Goal: Transaction & Acquisition: Obtain resource

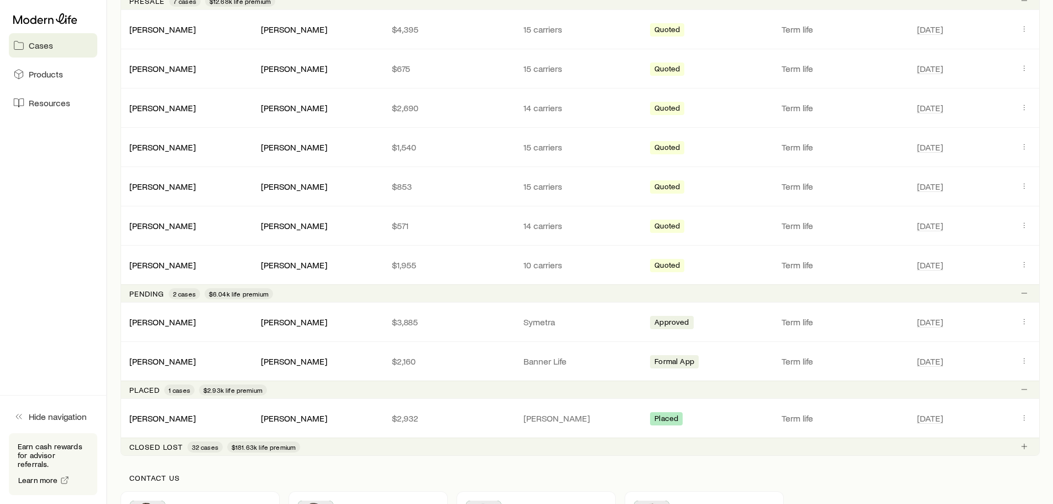
scroll to position [248, 0]
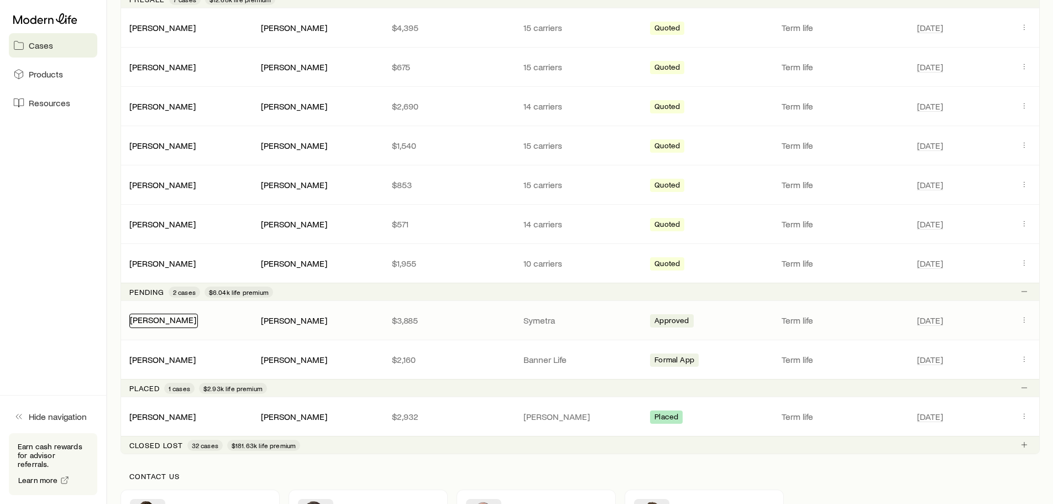
click at [188, 323] on link "[PERSON_NAME]" at bounding box center [163, 319] width 66 height 11
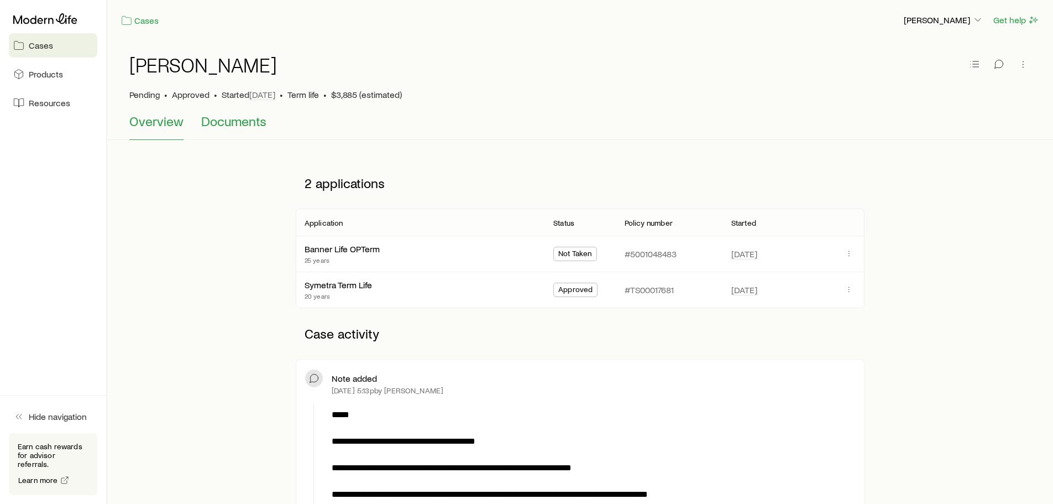
click at [235, 125] on span "Documents" at bounding box center [233, 120] width 65 height 15
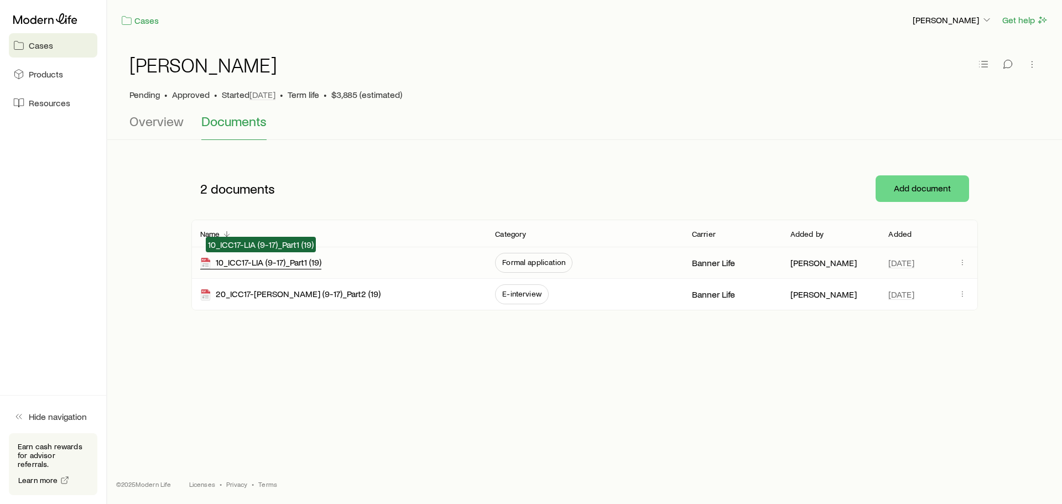
click at [280, 259] on div "10_ICC17-LIA (9-17)_Part1 (19)" at bounding box center [260, 263] width 121 height 13
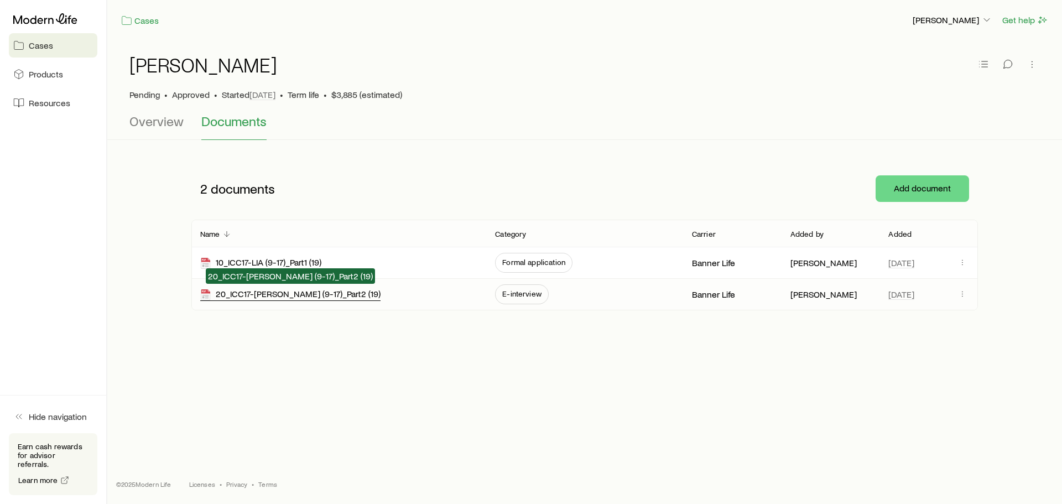
click at [264, 295] on div "20_ICC17-[PERSON_NAME] (9-17)_Part2 (19)" at bounding box center [290, 294] width 180 height 13
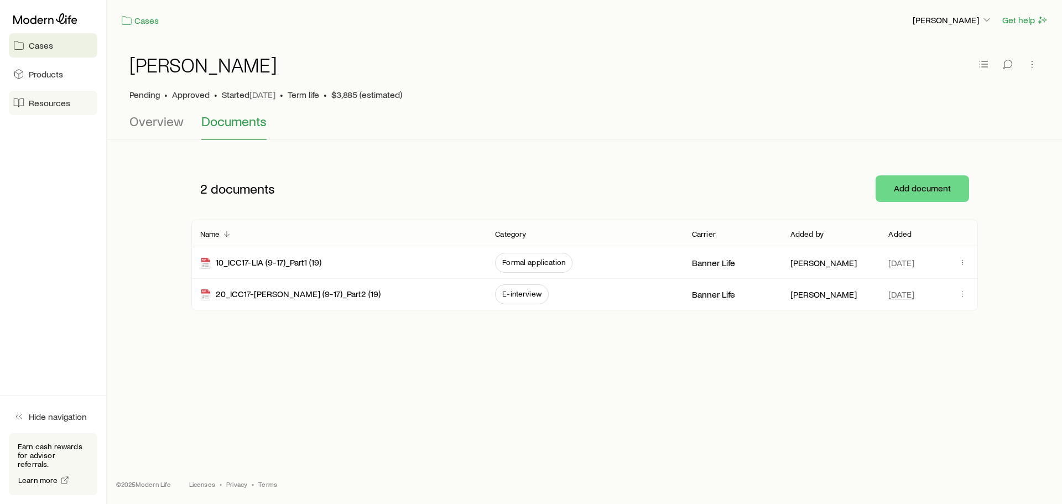
click at [48, 103] on span "Resources" at bounding box center [49, 102] width 41 height 11
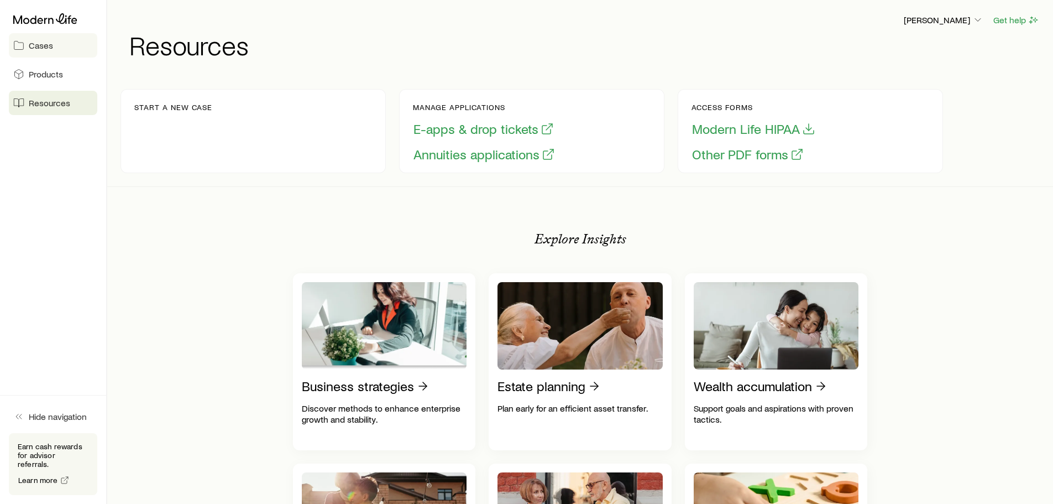
click at [69, 47] on link "Cases" at bounding box center [53, 45] width 88 height 24
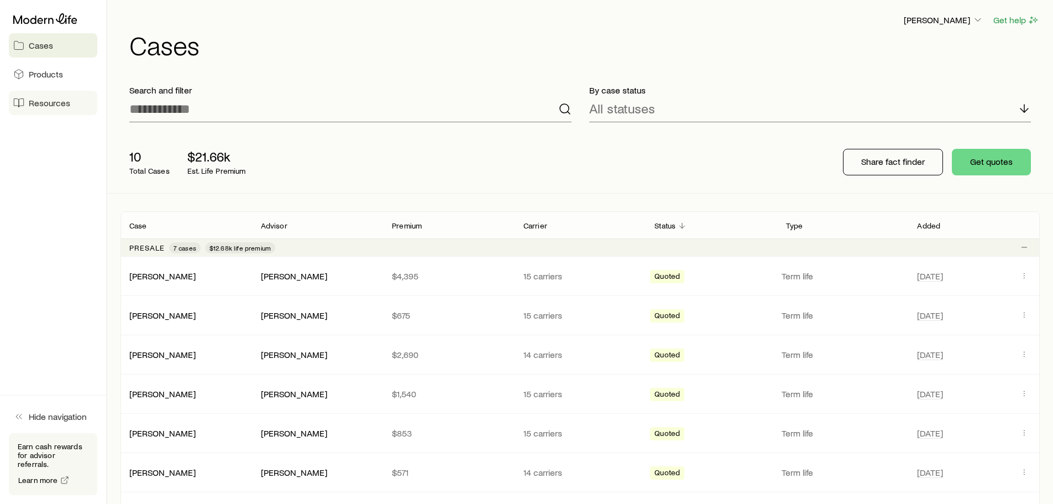
click at [53, 103] on span "Resources" at bounding box center [49, 102] width 41 height 11
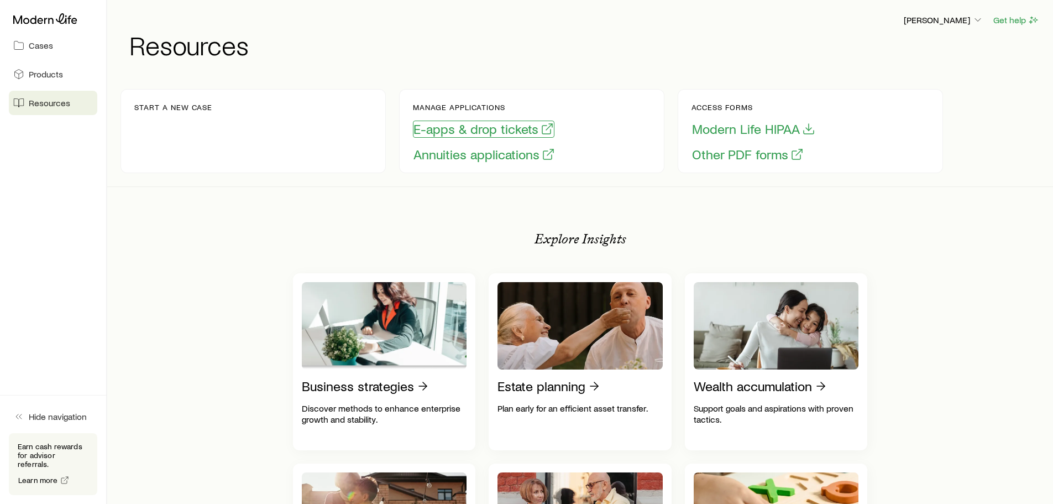
click at [473, 126] on button "E-apps & drop tickets" at bounding box center [484, 129] width 142 height 17
click at [35, 46] on span "Cases" at bounding box center [41, 45] width 24 height 11
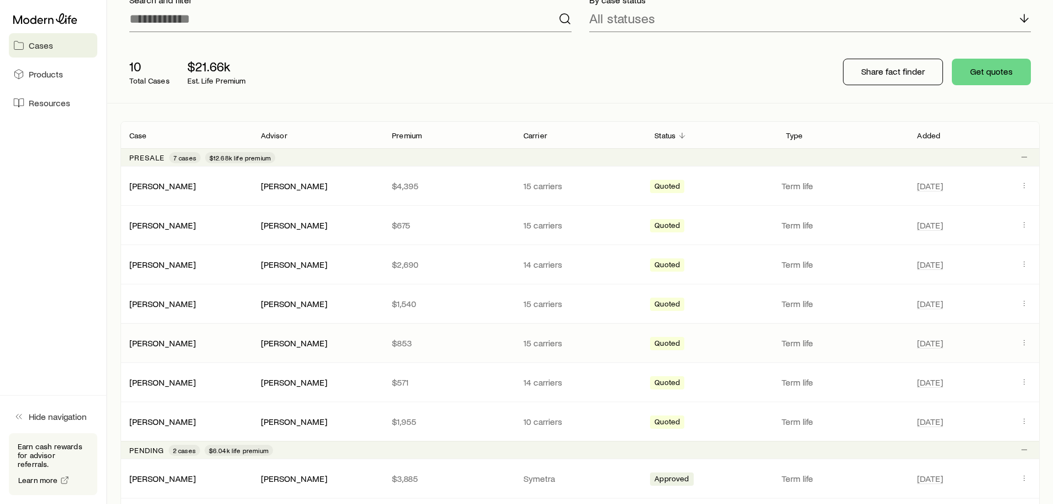
scroll to position [91, 0]
click at [999, 71] on button "Get quotes" at bounding box center [991, 71] width 79 height 27
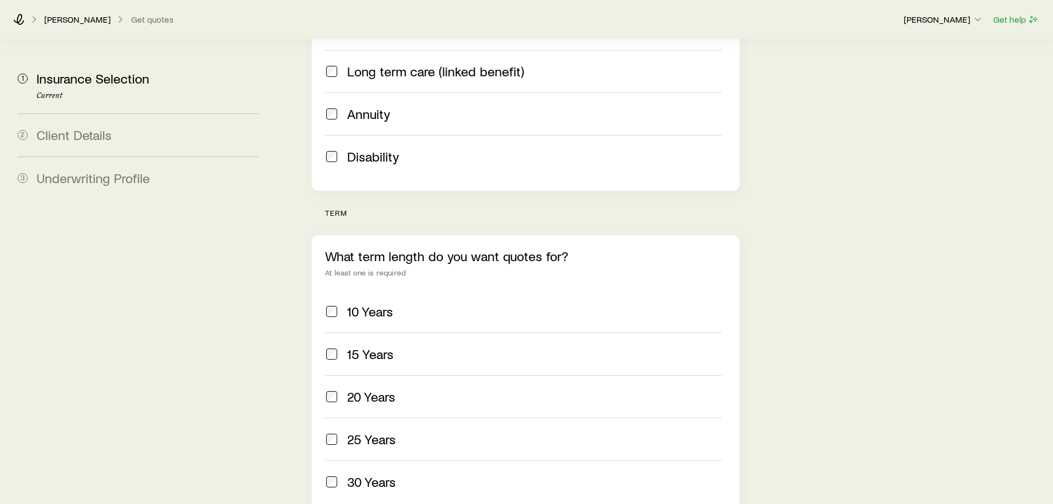
scroll to position [292, 0]
click at [332, 377] on label "20 Years" at bounding box center [523, 398] width 396 height 43
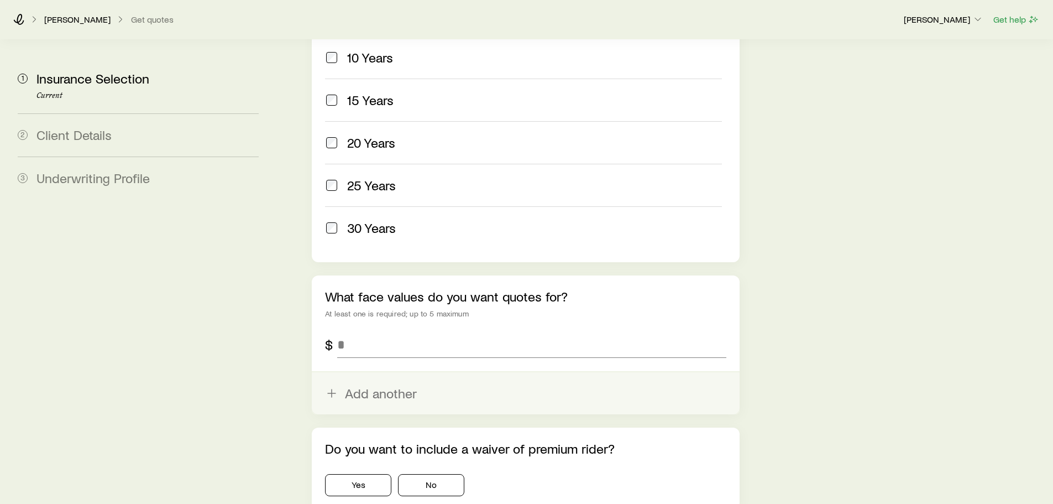
scroll to position [547, 0]
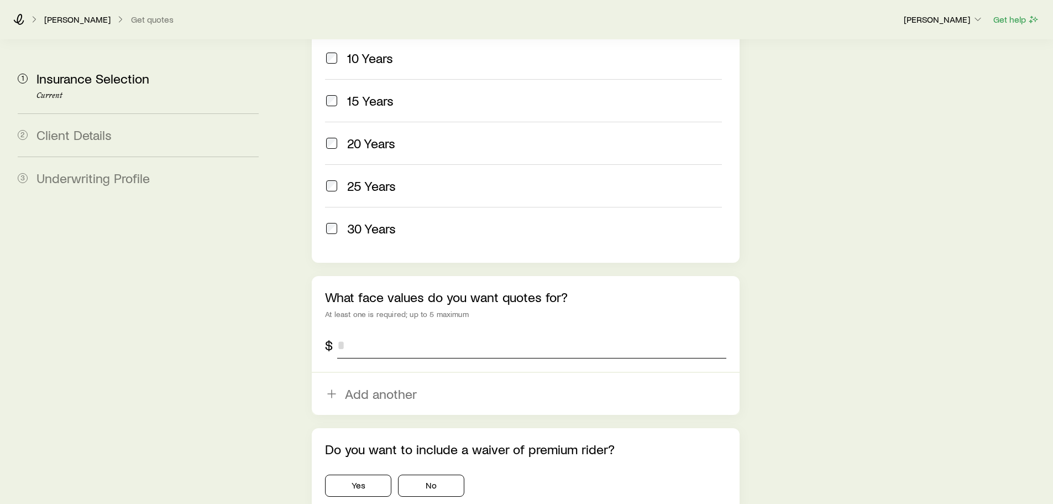
click at [374, 332] on input "tel" at bounding box center [531, 345] width 389 height 27
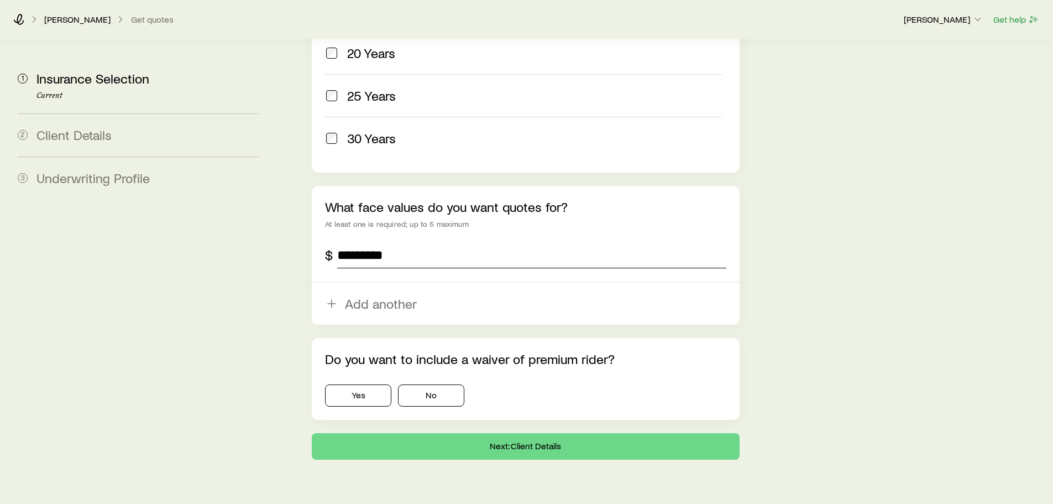
scroll to position [636, 0]
type input "*********"
click at [431, 385] on button "No" at bounding box center [431, 396] width 66 height 22
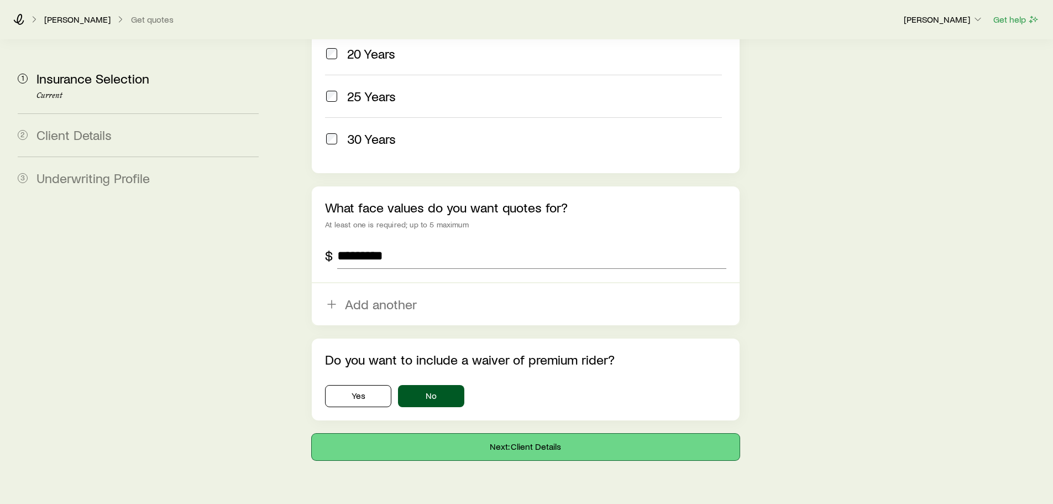
click at [515, 433] on button "Next: Client Details" at bounding box center [525, 446] width 427 height 27
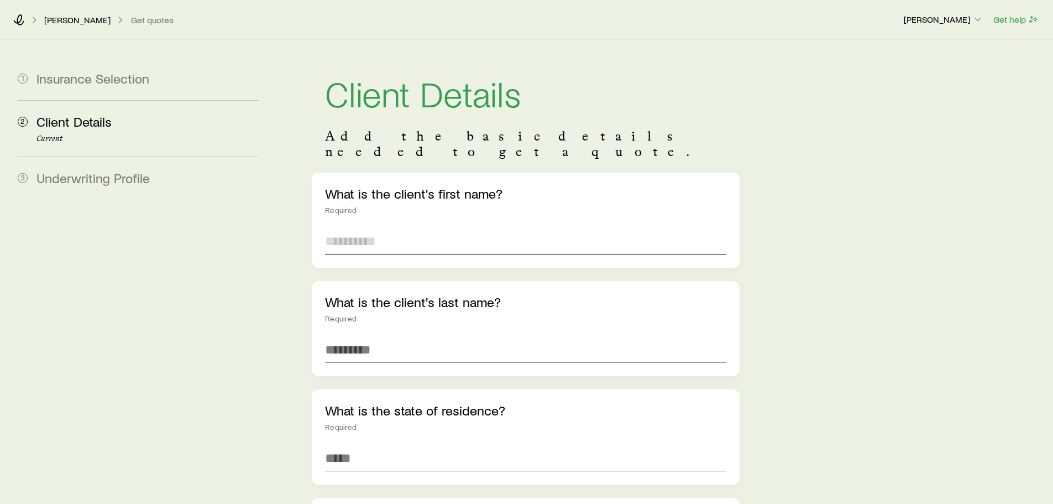
click at [391, 233] on input "text" at bounding box center [525, 241] width 401 height 27
type input "****"
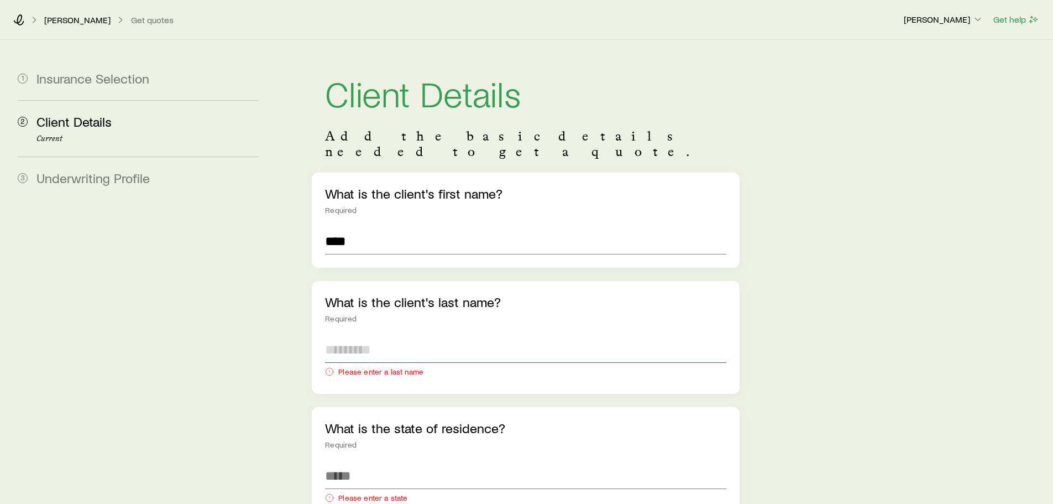
click at [358, 336] on input "text" at bounding box center [525, 349] width 401 height 27
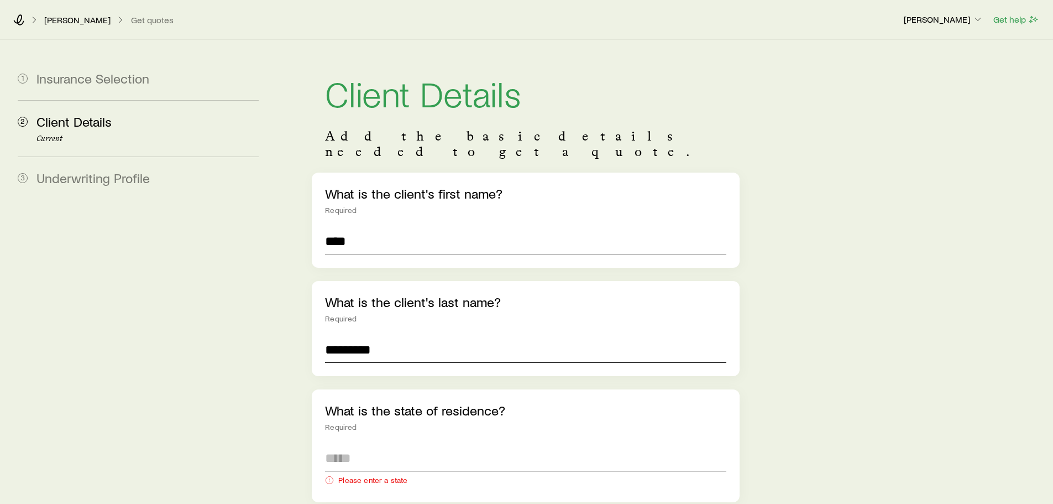
type input "*********"
click at [397, 445] on input at bounding box center [525, 458] width 401 height 27
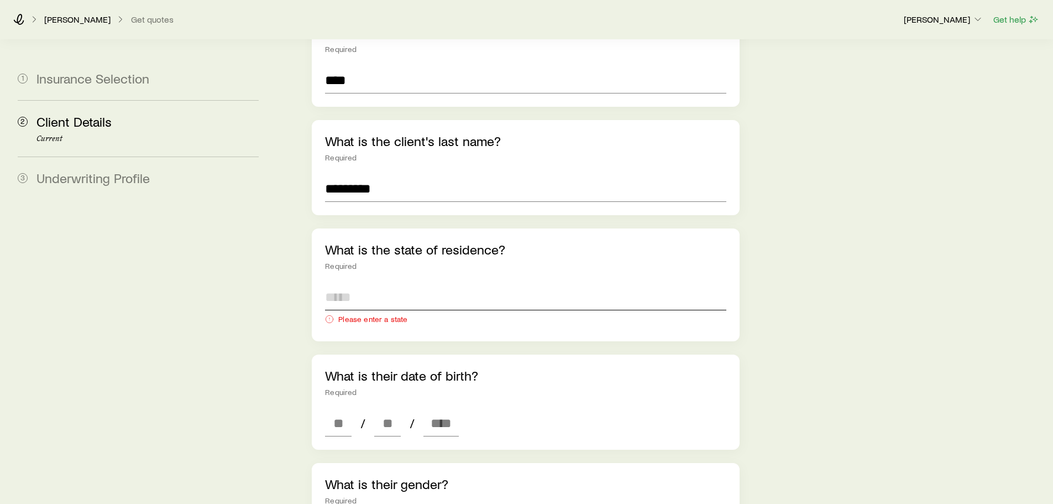
scroll to position [161, 0]
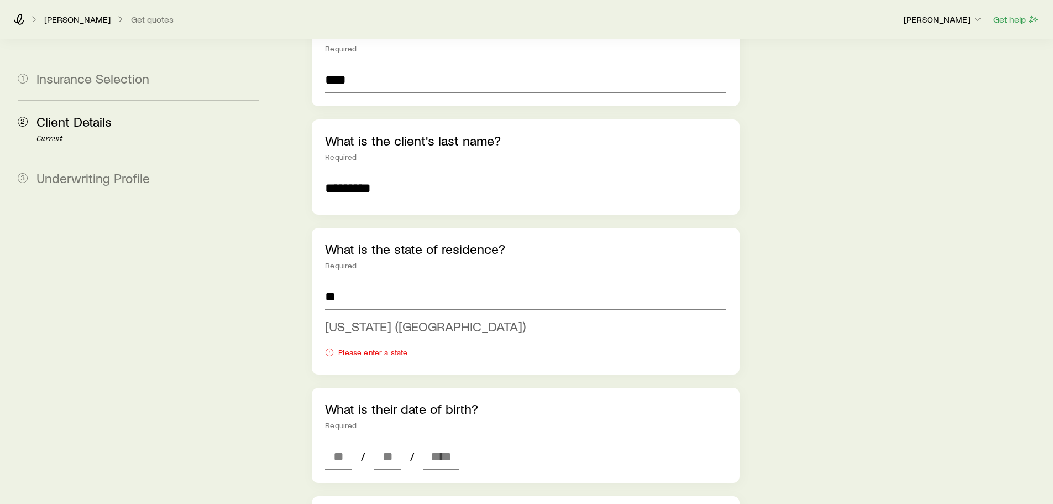
click at [389, 318] on span "[US_STATE] ([GEOGRAPHIC_DATA])" at bounding box center [425, 326] width 201 height 16
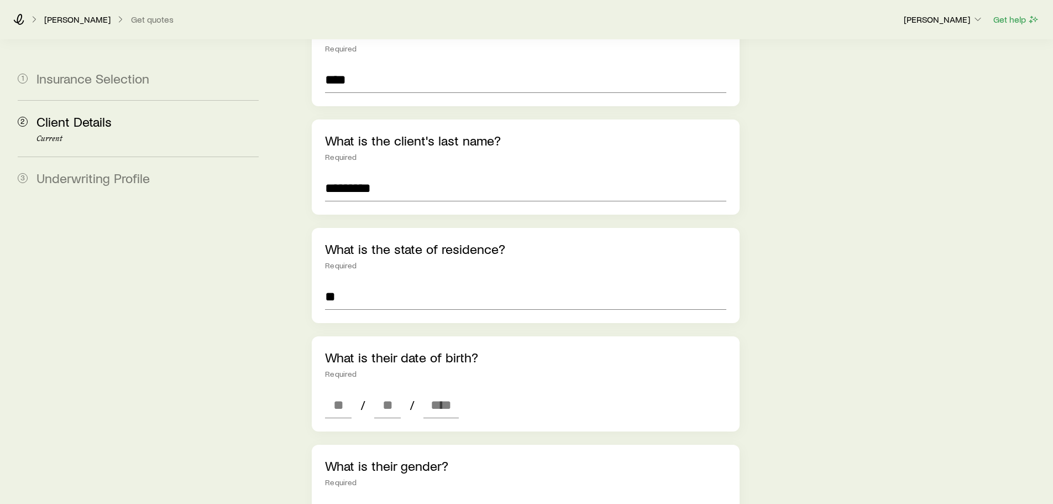
type input "**********"
click at [352, 391] on input at bounding box center [338, 404] width 27 height 27
drag, startPoint x: 395, startPoint y: 64, endPoint x: 279, endPoint y: 39, distance: 119.3
click at [279, 39] on div "**********" at bounding box center [526, 427] width 1053 height 1176
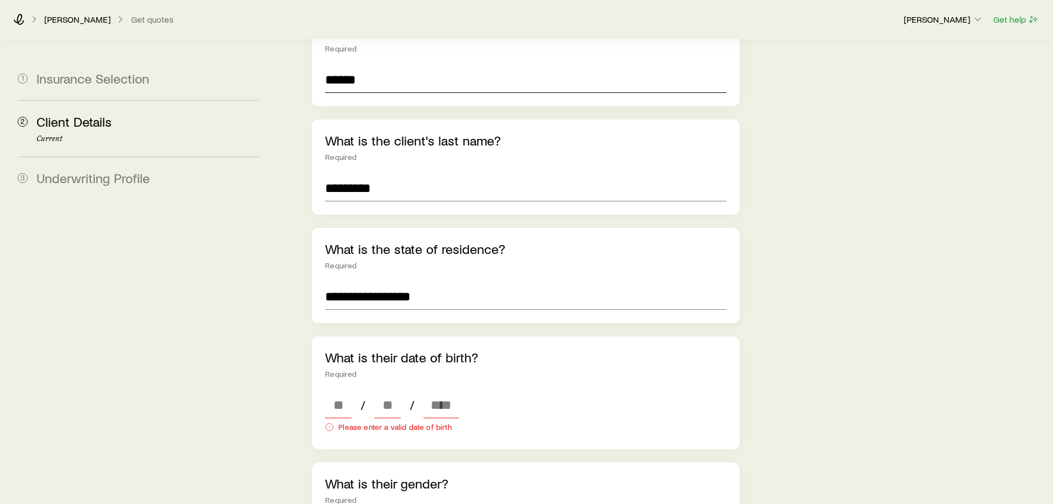
type input "******"
click at [249, 237] on aside "1 Insurance Selection 2 Client Details Current 3 Underwriting Profile" at bounding box center [138, 417] width 259 height 1079
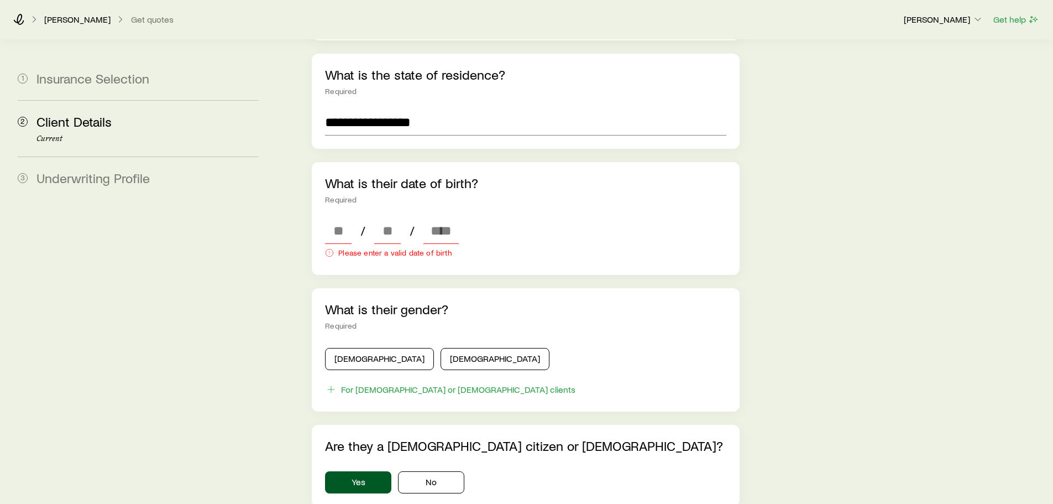
scroll to position [335, 0]
click at [341, 218] on input at bounding box center [338, 231] width 27 height 27
type input "**"
type input "****"
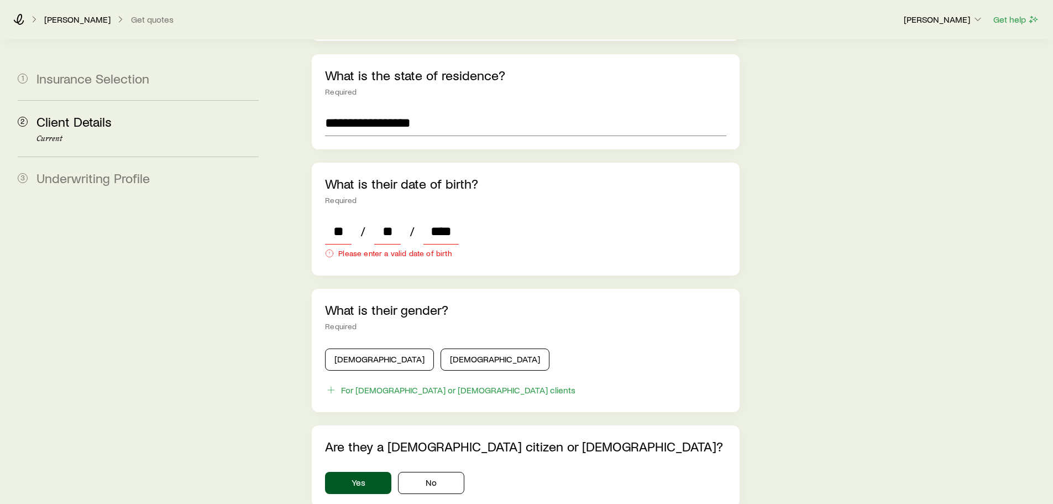
type input "*"
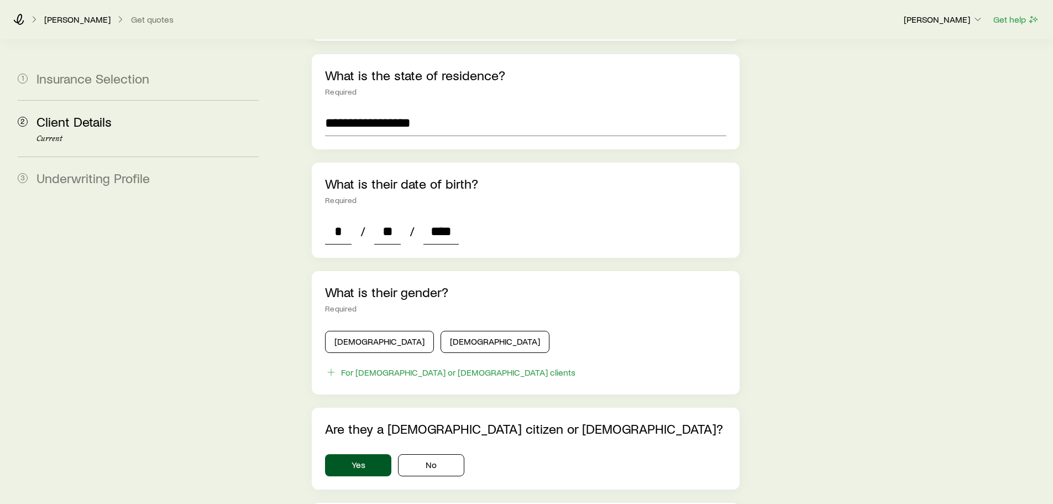
type input "****"
click at [368, 331] on button "[DEMOGRAPHIC_DATA]" at bounding box center [379, 342] width 109 height 22
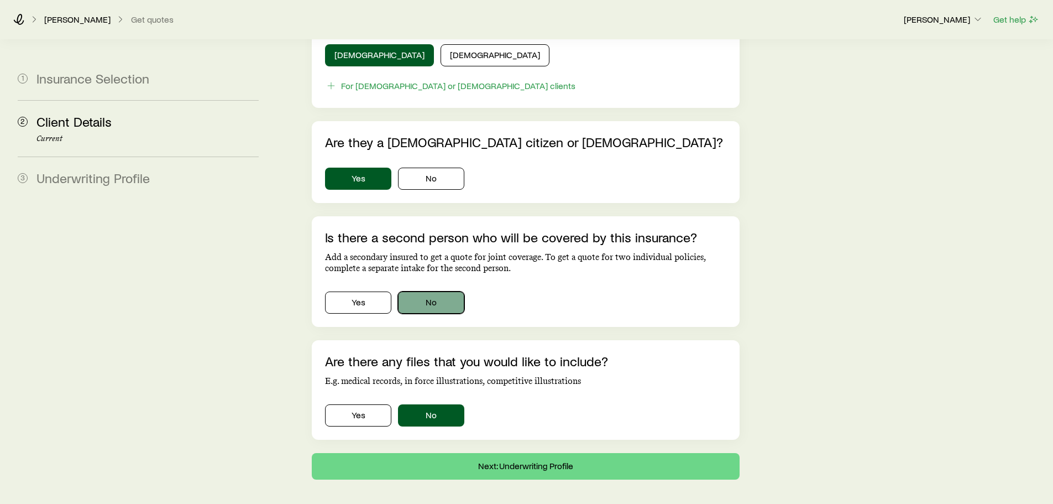
click at [436, 291] on button "No" at bounding box center [431, 302] width 66 height 22
click at [516, 456] on button "Next: Underwriting Profile" at bounding box center [525, 466] width 427 height 27
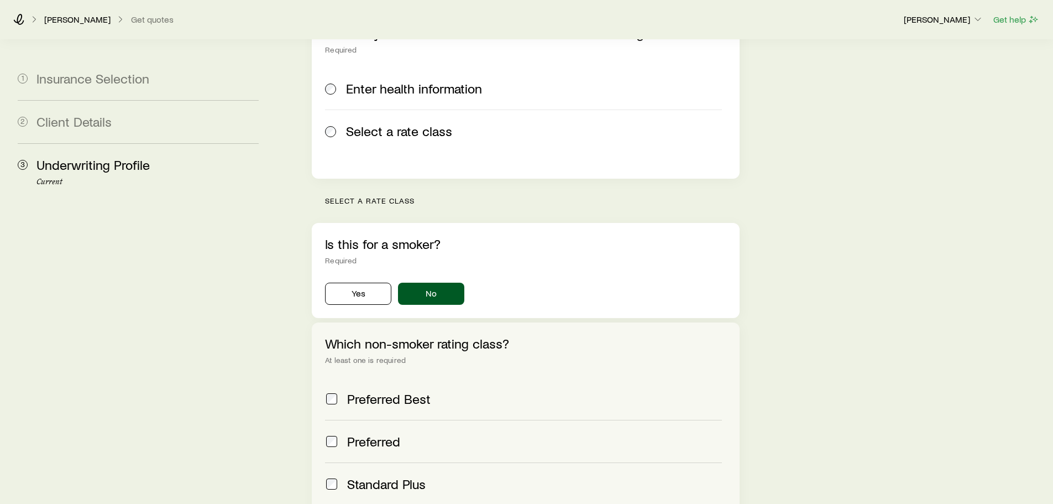
scroll to position [192, 0]
click at [369, 282] on button "Yes" at bounding box center [358, 293] width 66 height 22
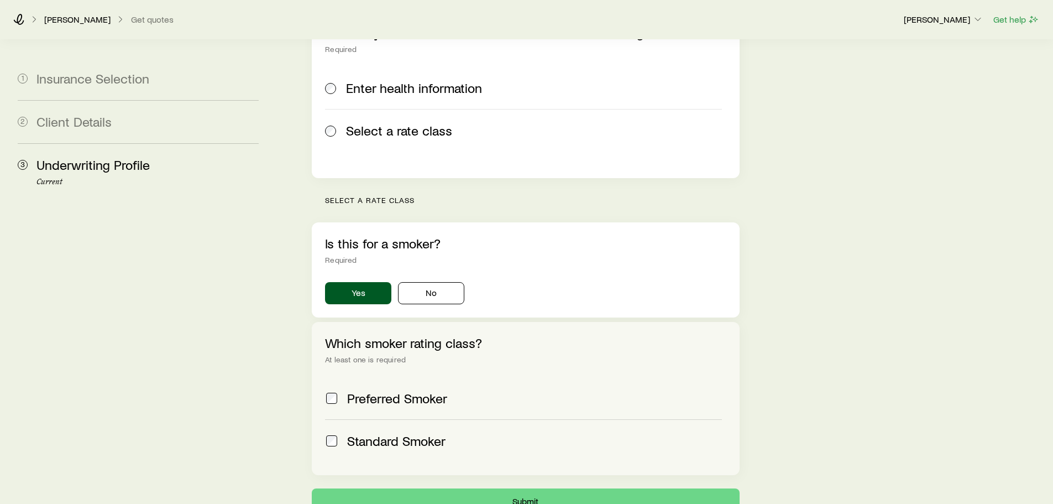
click at [355, 390] on span "Preferred Smoker" at bounding box center [397, 397] width 100 height 15
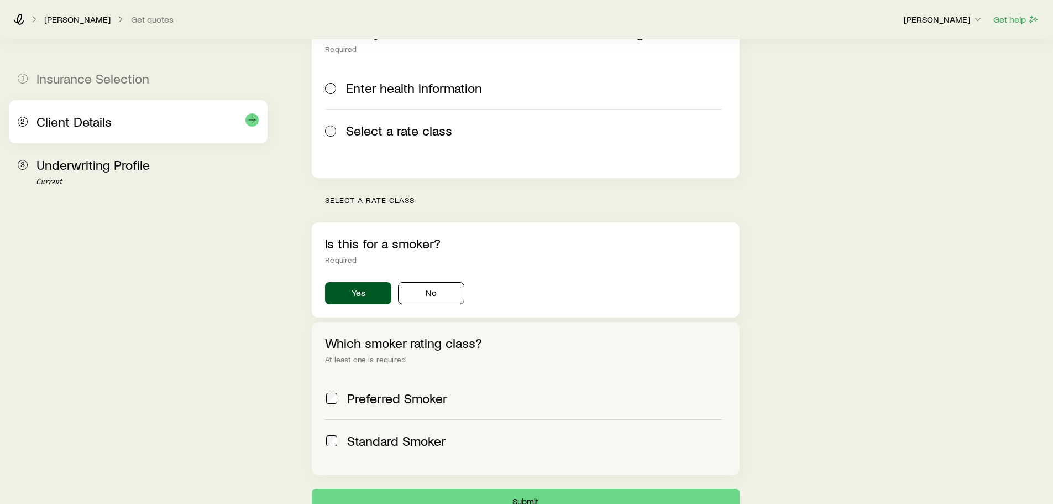
click at [180, 121] on div "Client Details" at bounding box center [147, 122] width 222 height 16
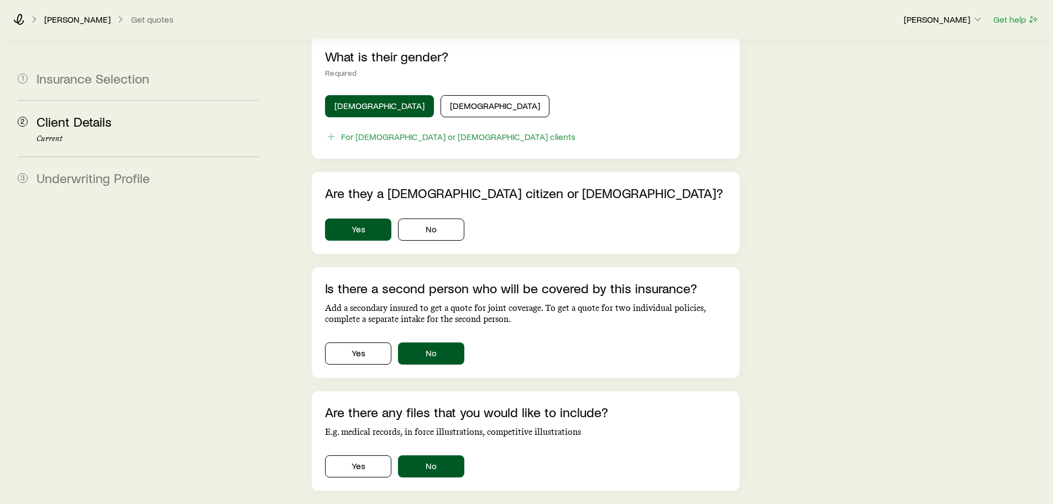
scroll to position [657, 0]
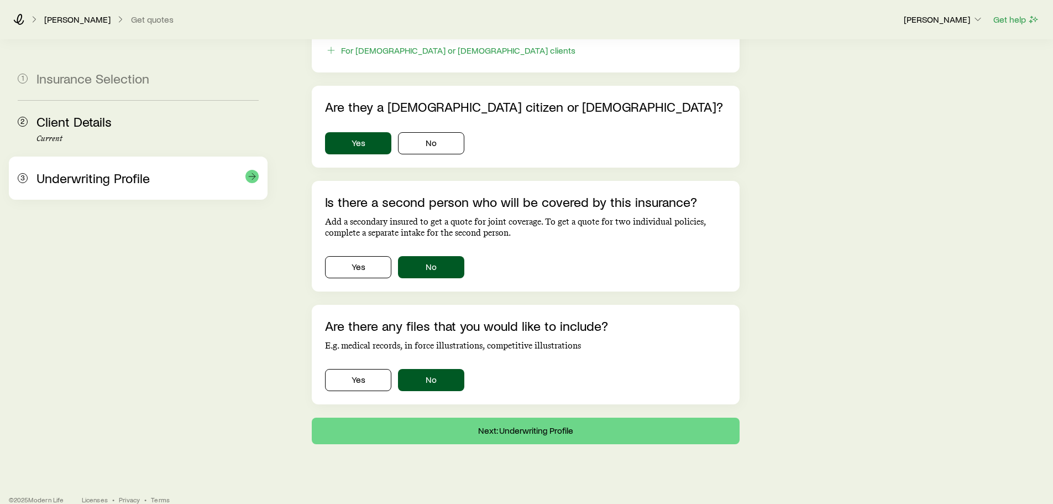
click at [85, 182] on span "Underwriting Profile" at bounding box center [92, 178] width 113 height 16
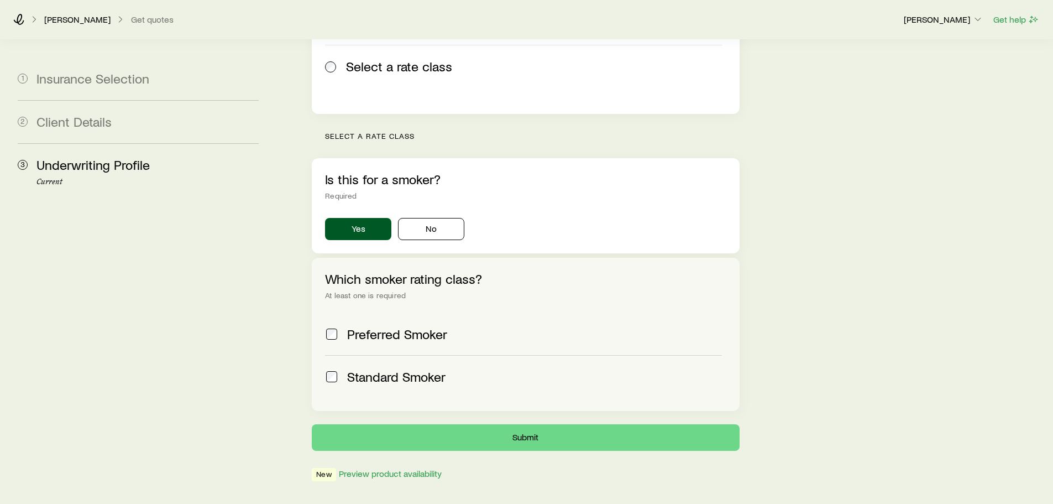
scroll to position [263, 0]
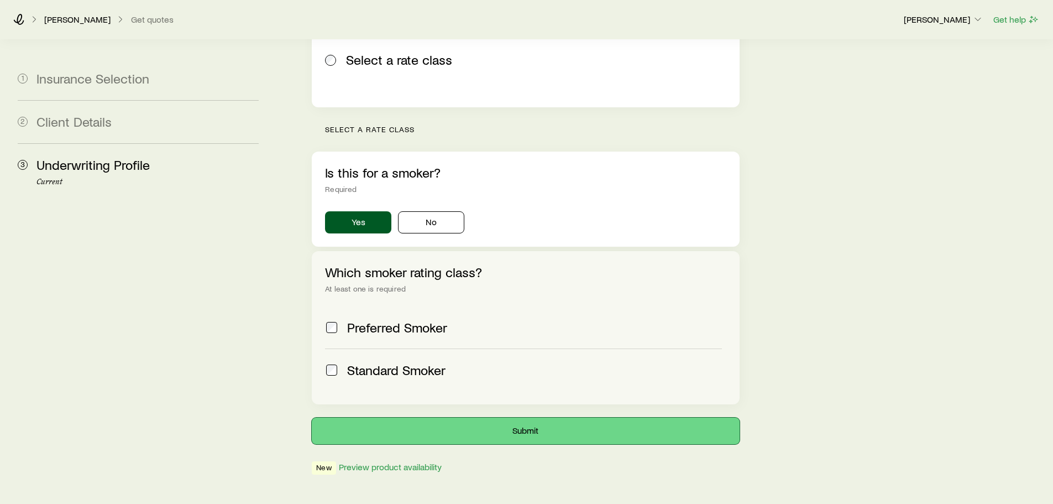
click at [471, 417] on button "Submit" at bounding box center [525, 430] width 427 height 27
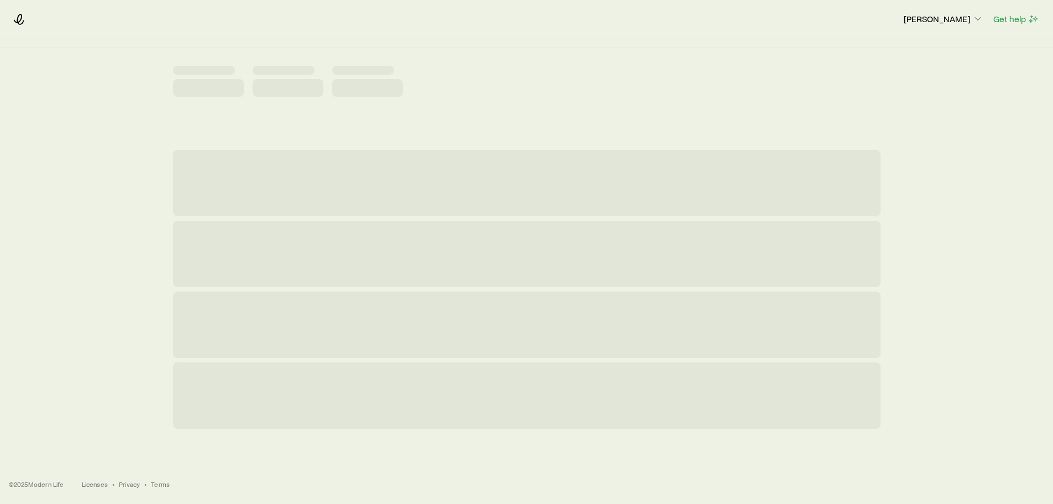
scroll to position [0, 0]
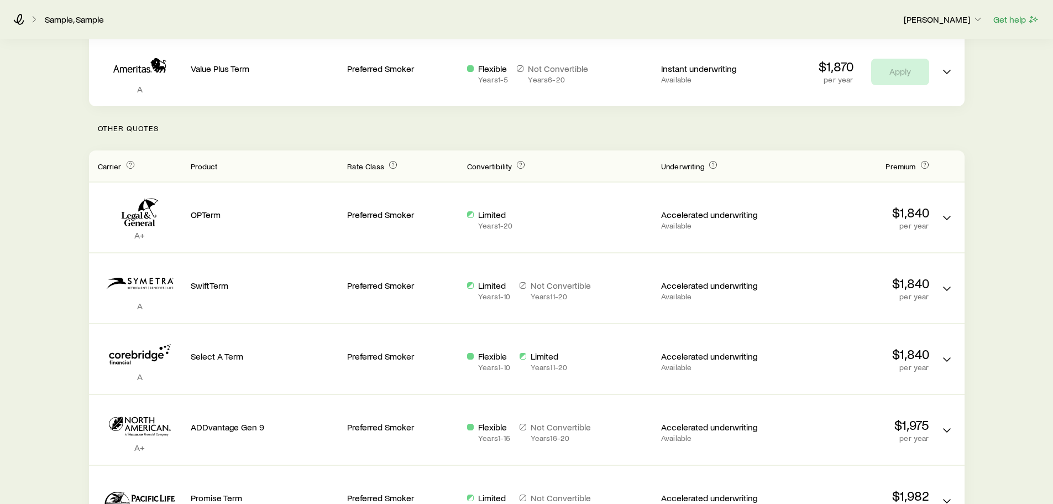
scroll to position [194, 0]
